Goal: Task Accomplishment & Management: Manage account settings

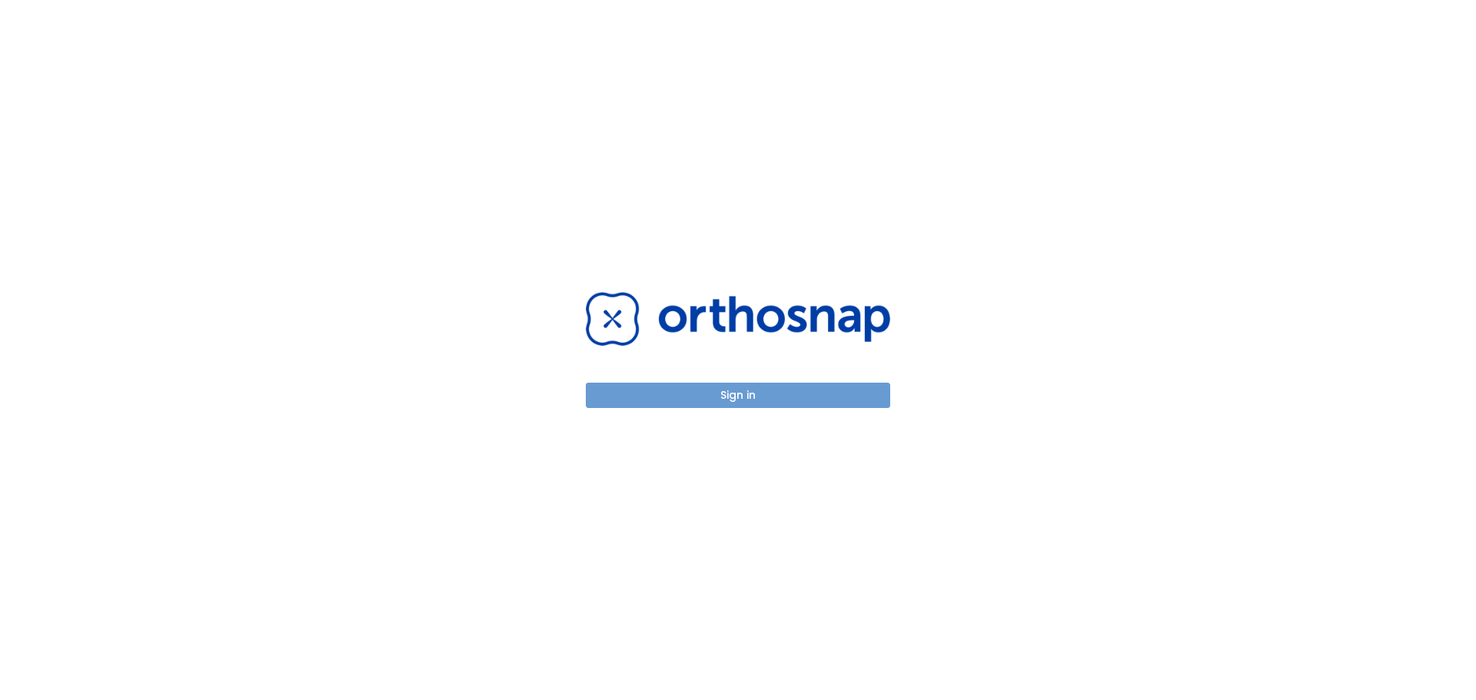
click at [724, 397] on button "Sign in" at bounding box center [738, 395] width 304 height 25
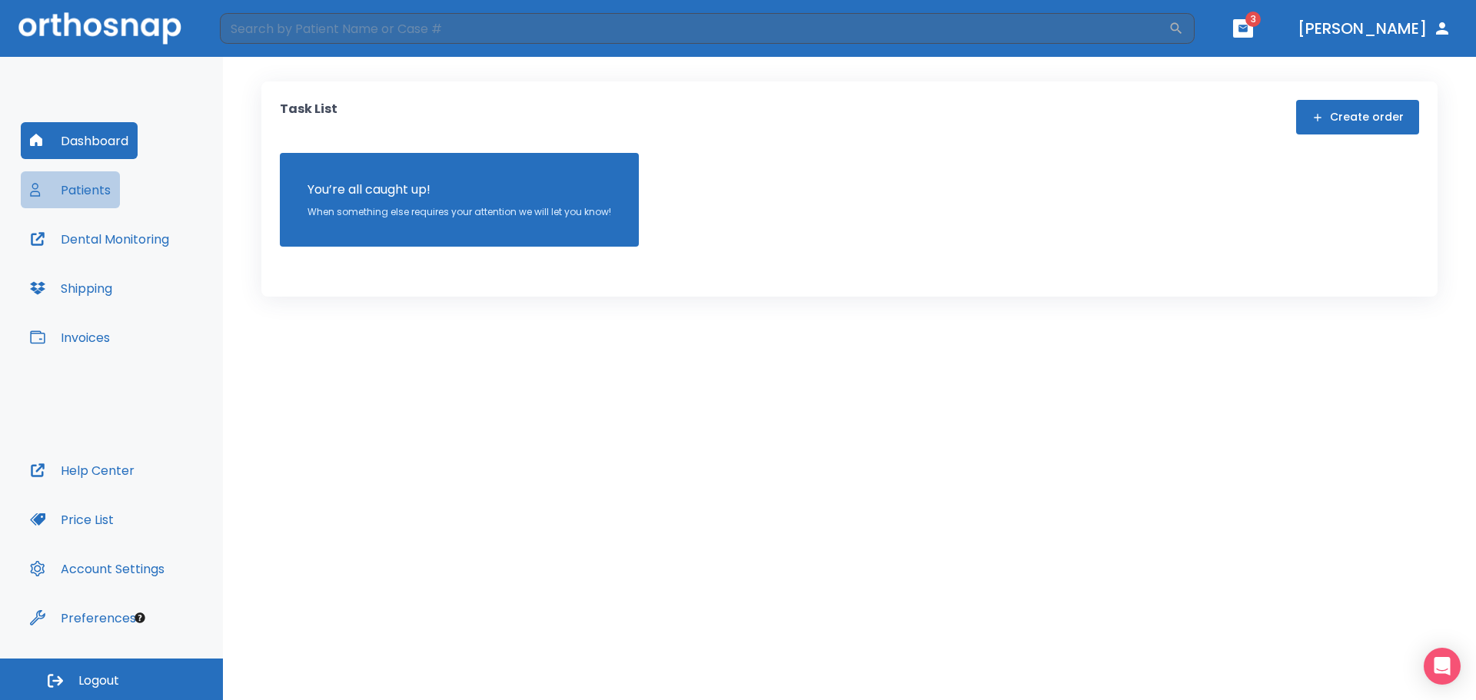
click at [88, 190] on button "Patients" at bounding box center [70, 189] width 99 height 37
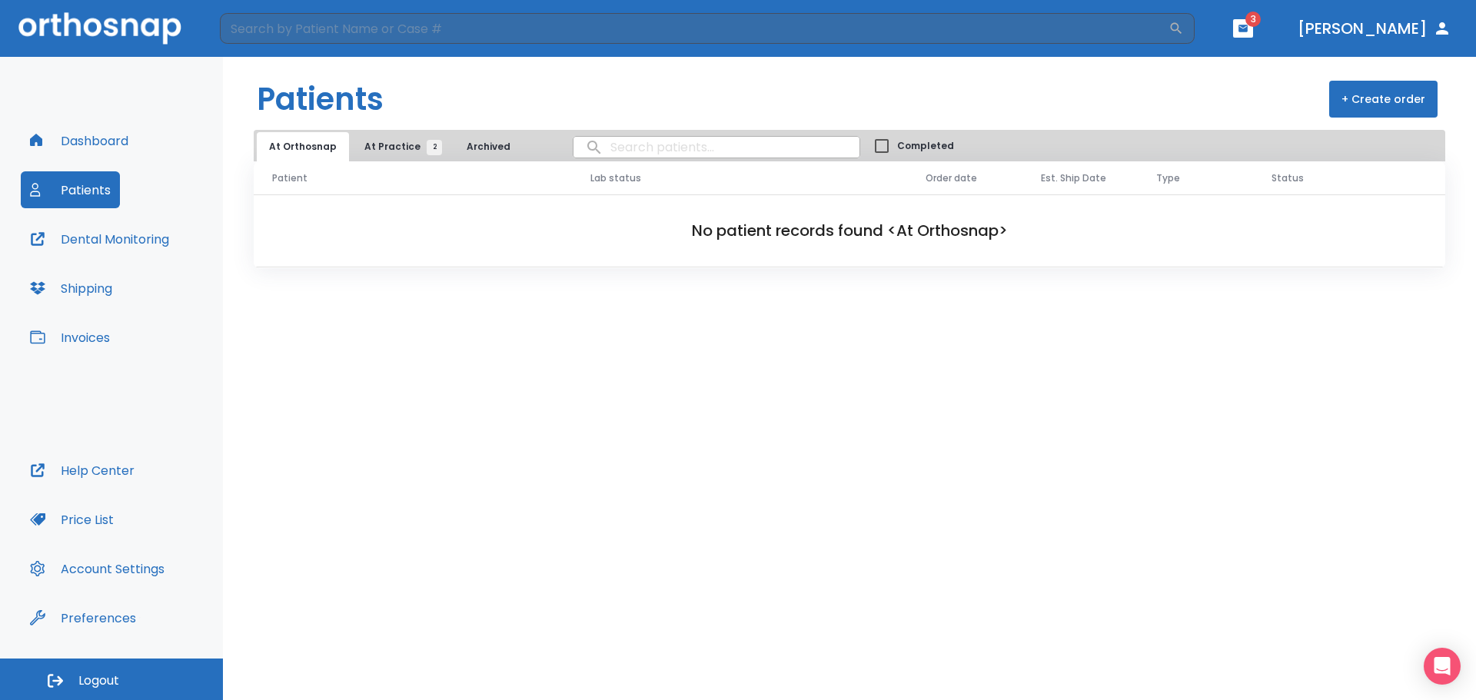
click at [392, 138] on button "At Practice 2" at bounding box center [399, 146] width 95 height 29
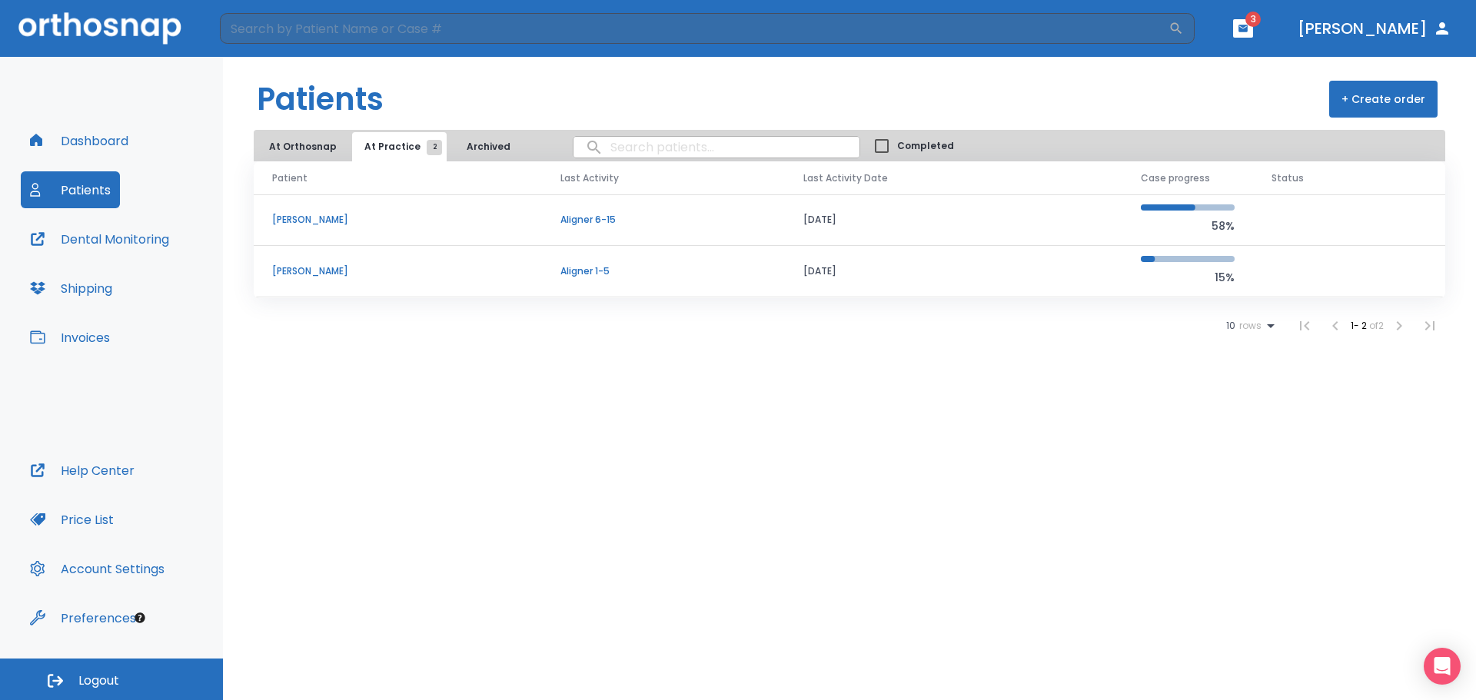
click at [325, 212] on td "[PERSON_NAME]" at bounding box center [398, 221] width 288 height 52
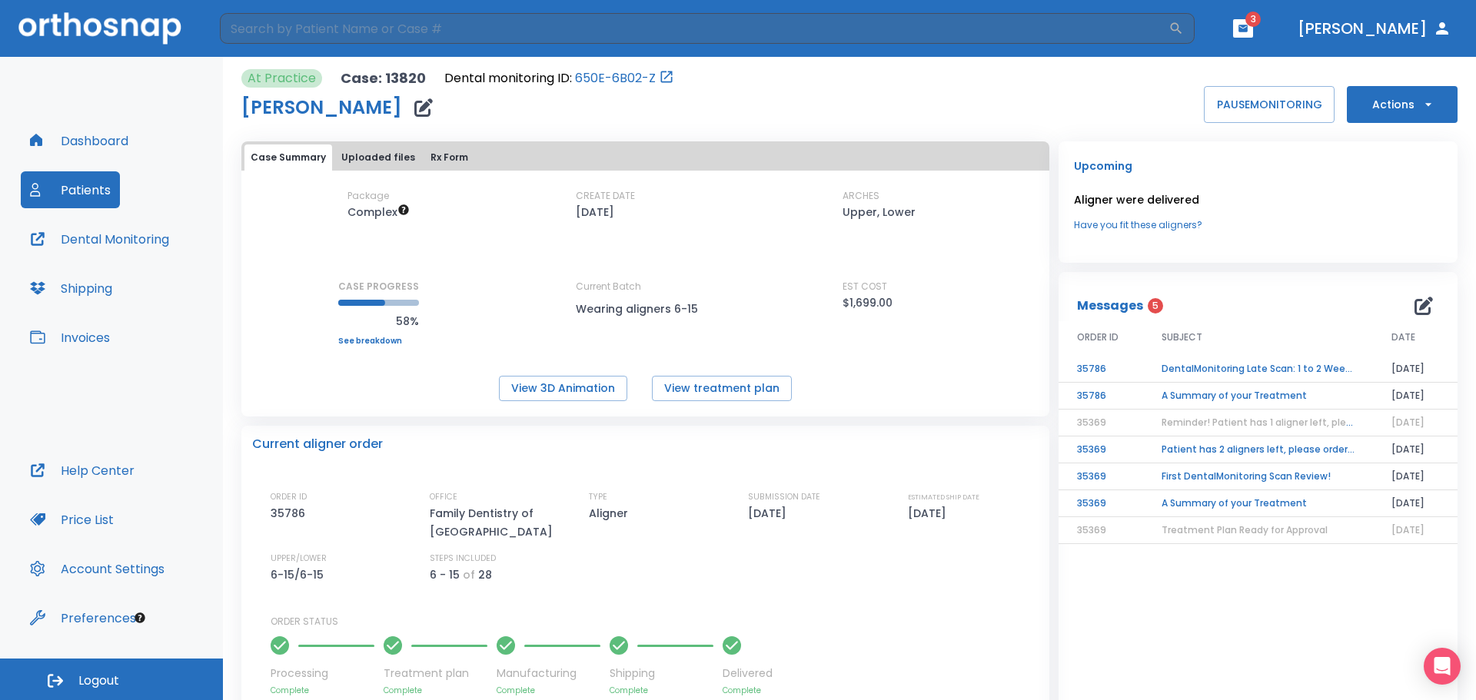
click at [1185, 363] on td "DentalMonitoring Late Scan: 1 to 2 Weeks Notification" at bounding box center [1258, 369] width 230 height 27
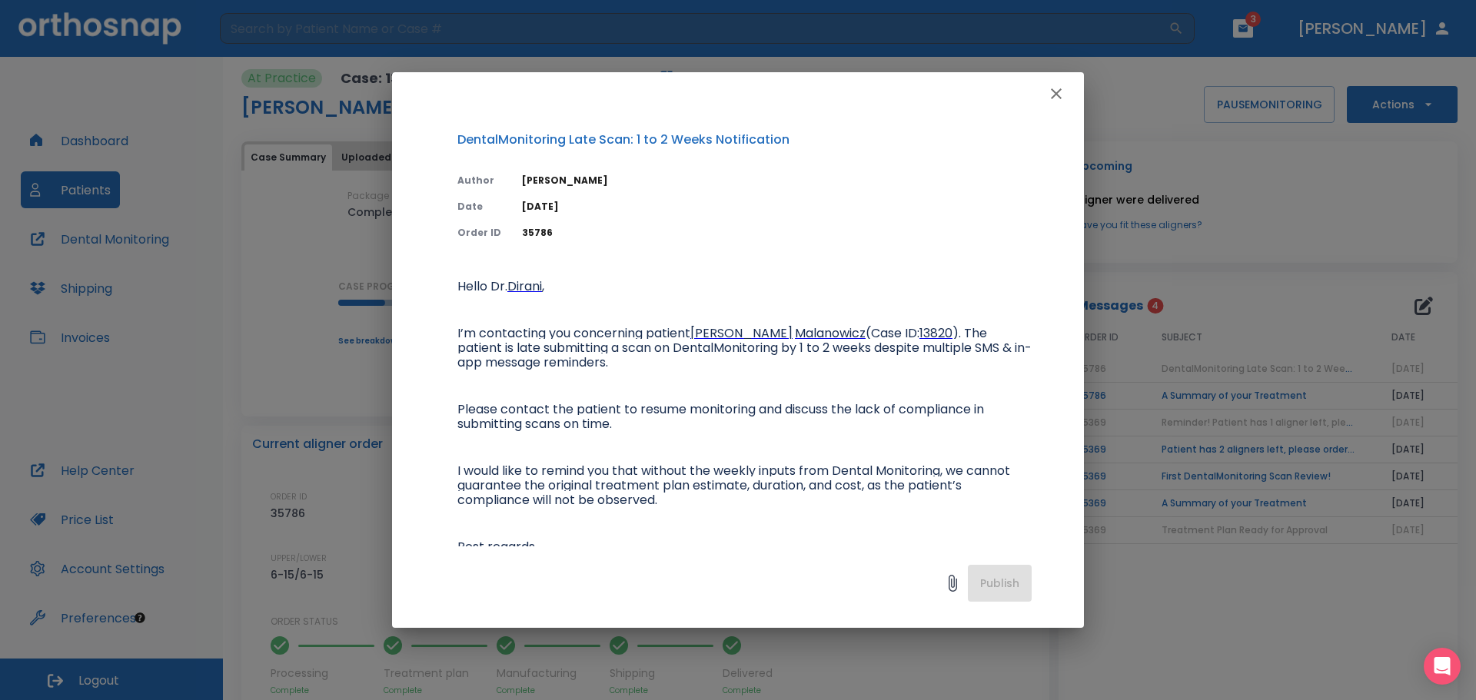
click at [1058, 95] on icon "button" at bounding box center [1056, 93] width 11 height 11
